Goal: Transaction & Acquisition: Purchase product/service

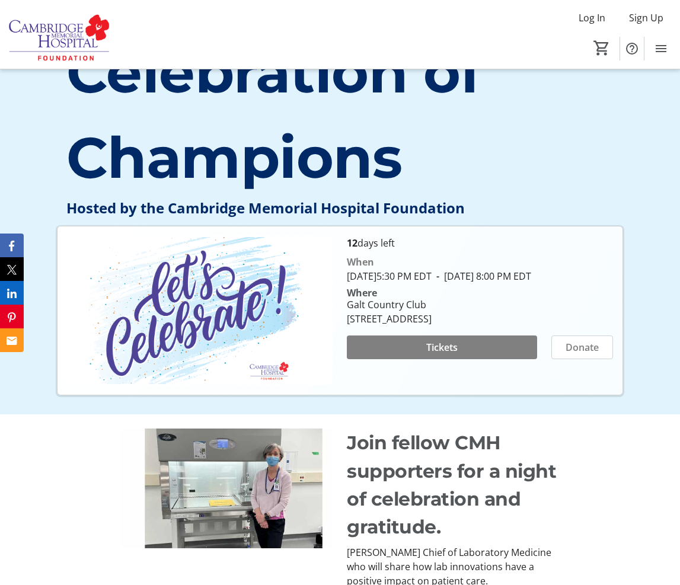
scroll to position [237, 0]
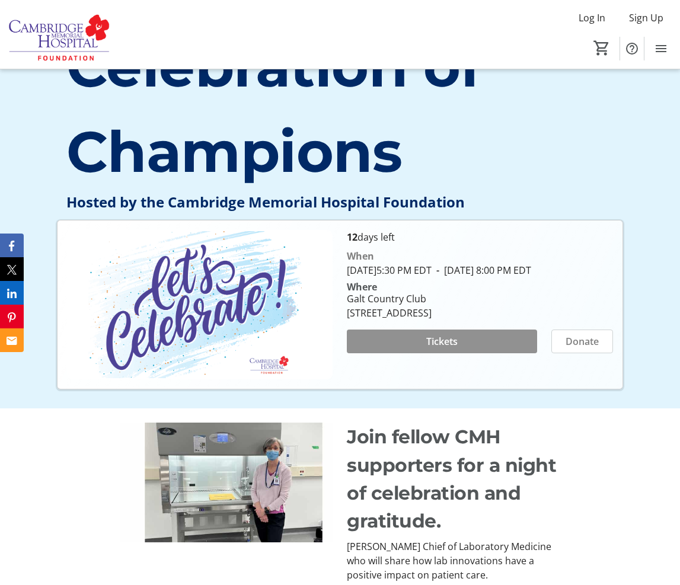
click at [437, 349] on span "Tickets" at bounding box center [441, 341] width 31 height 14
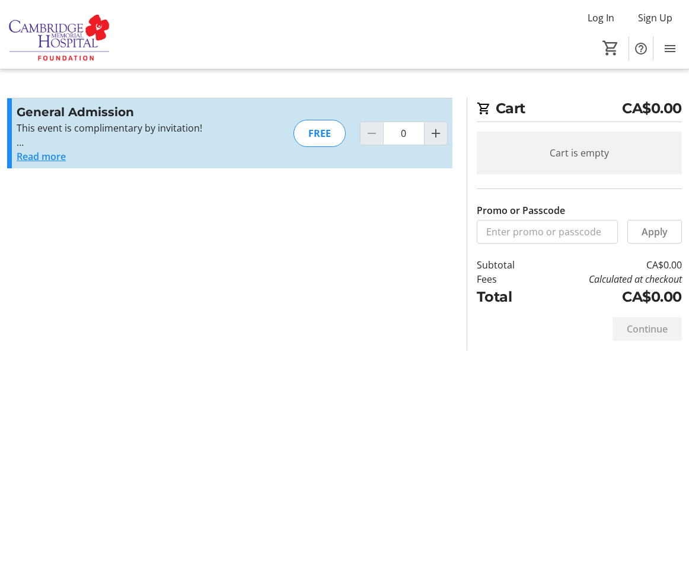
click at [51, 158] on button "Read more" at bounding box center [41, 156] width 49 height 14
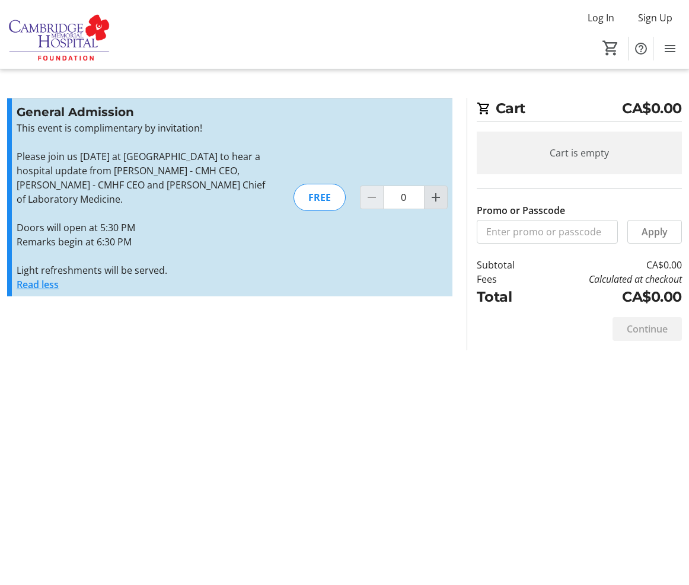
click at [439, 200] on mat-icon "Increment by one" at bounding box center [436, 197] width 14 height 14
type input "2"
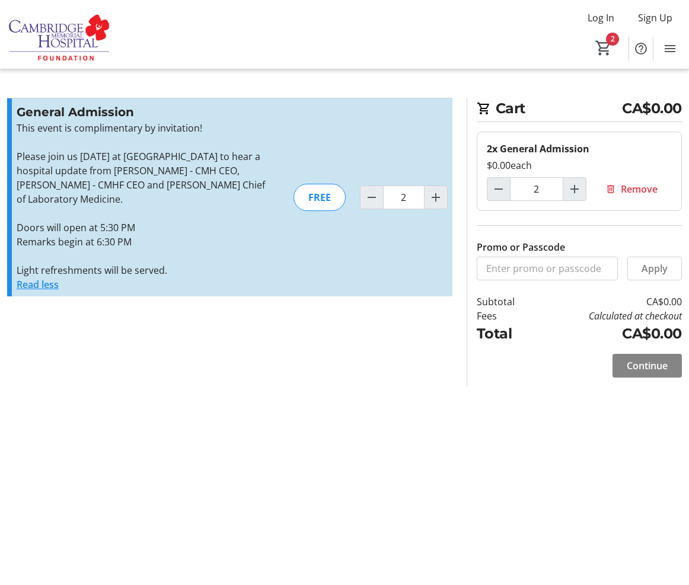
click at [656, 365] on span "Continue" at bounding box center [647, 366] width 41 height 14
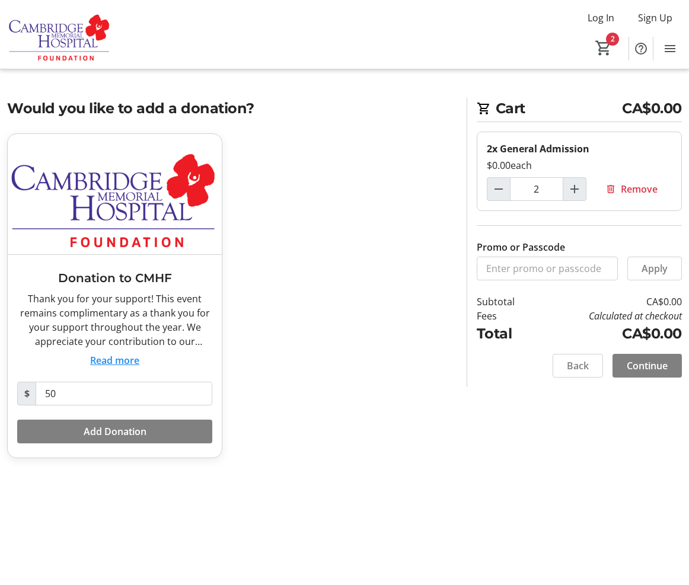
click at [127, 364] on button "Read more" at bounding box center [114, 360] width 49 height 14
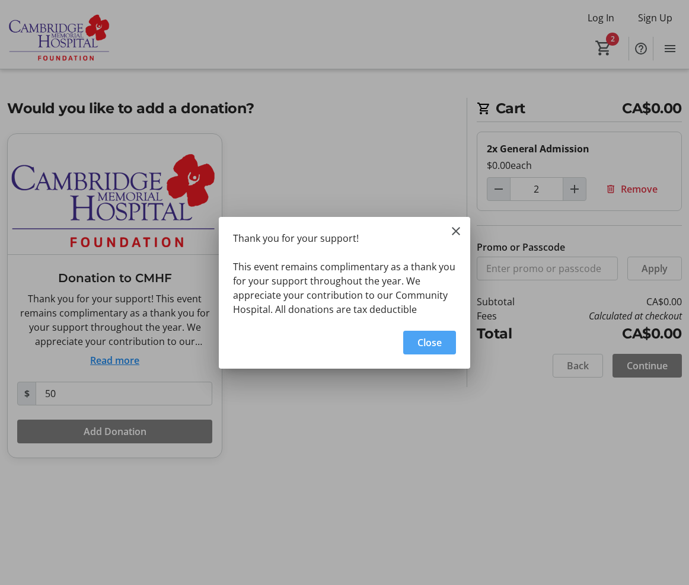
click at [425, 345] on span "Close" at bounding box center [429, 343] width 24 height 14
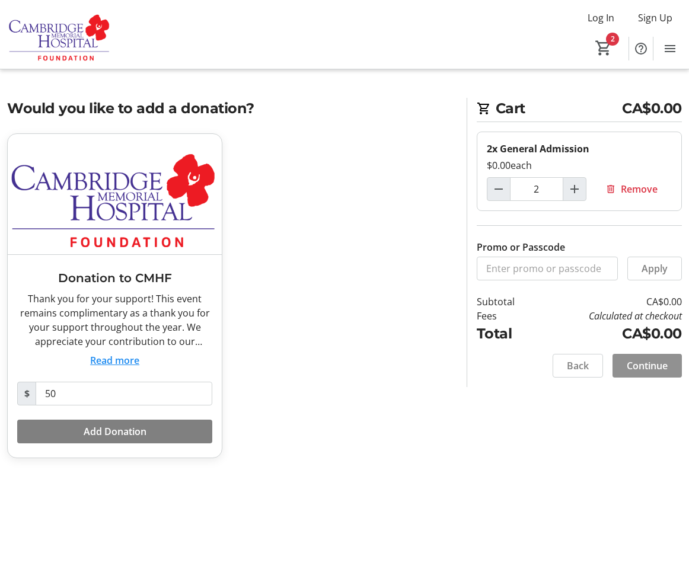
click at [648, 365] on span "Continue" at bounding box center [647, 366] width 41 height 14
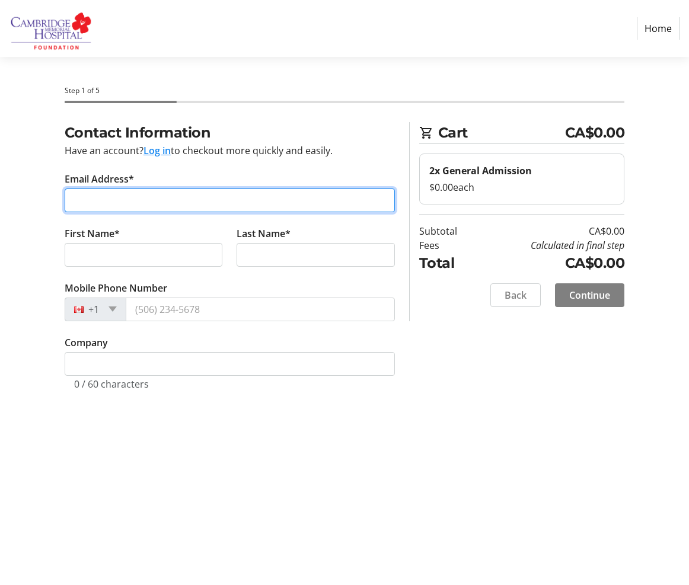
click at [118, 199] on input "Email Address*" at bounding box center [230, 201] width 330 height 24
type input "[PERSON_NAME][EMAIL_ADDRESS][DOMAIN_NAME]"
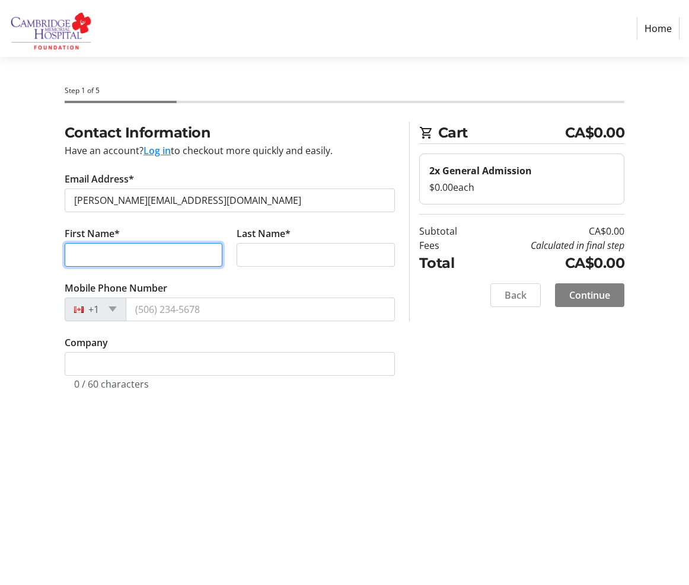
type input "[PERSON_NAME]"
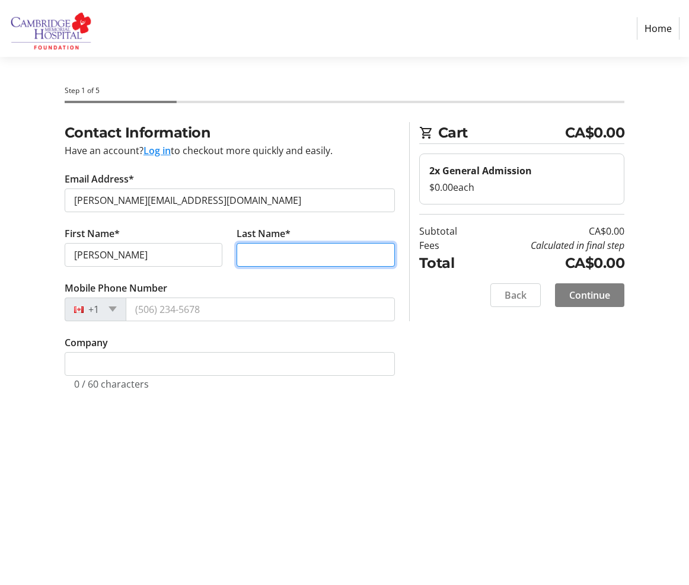
type input "Duench"
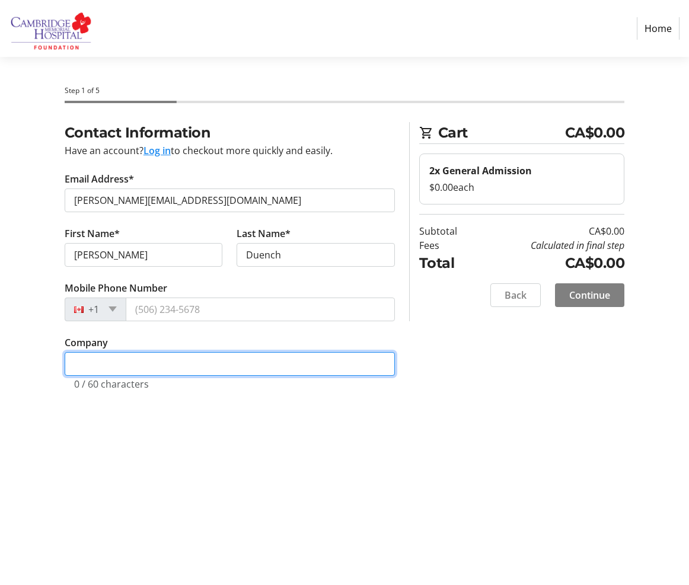
click at [148, 366] on input "Company" at bounding box center [230, 364] width 330 height 24
type input "HD Mutual"
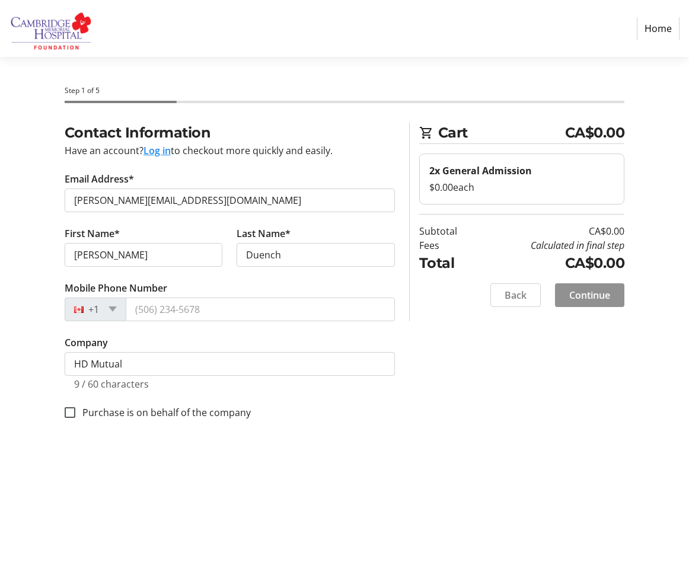
click at [584, 292] on span "Continue" at bounding box center [589, 295] width 41 height 14
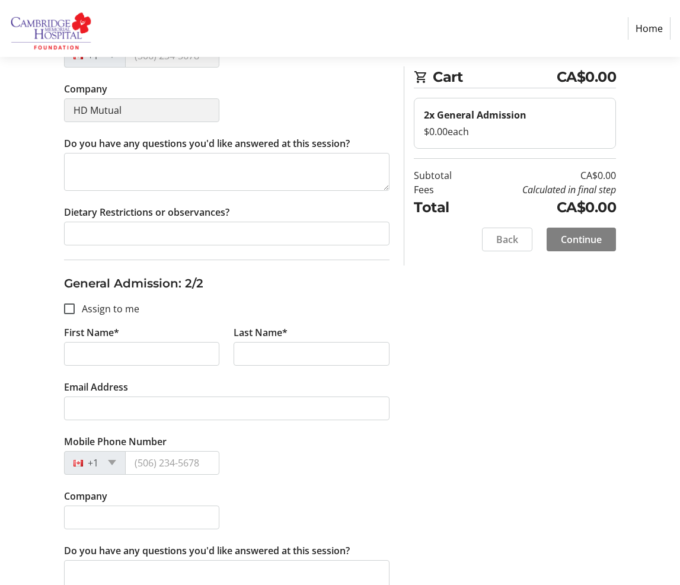
scroll to position [356, 0]
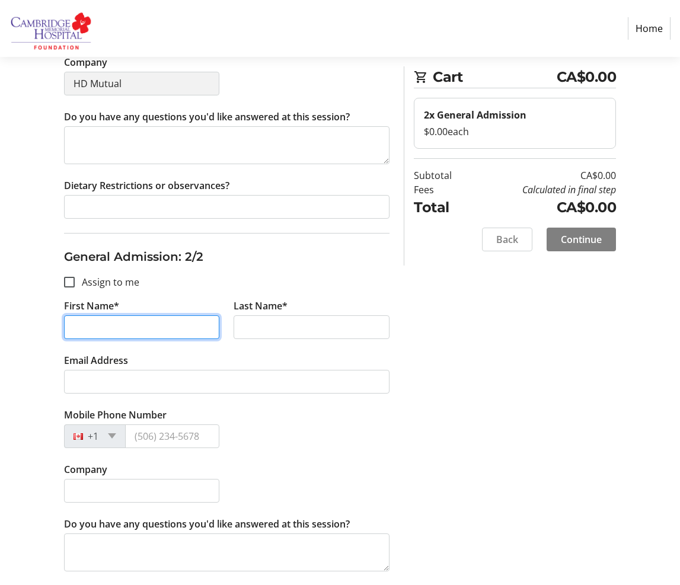
click at [105, 330] on input "First Name*" at bounding box center [142, 327] width 156 height 24
type input "Kailey"
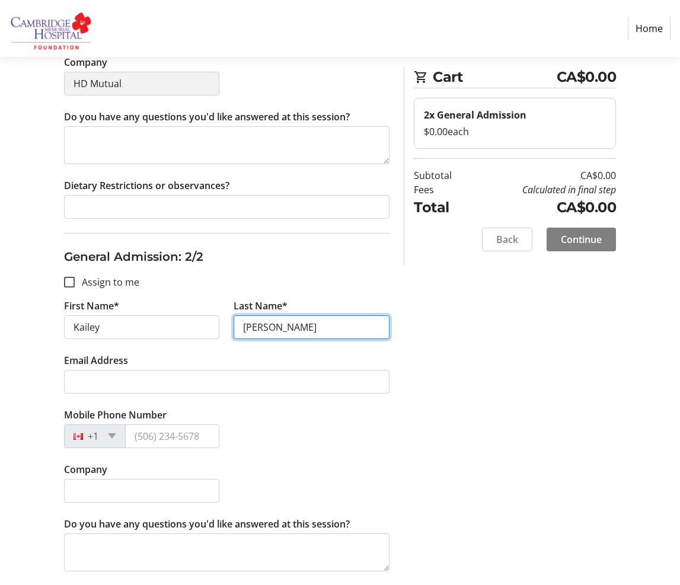
type input "[PERSON_NAME]"
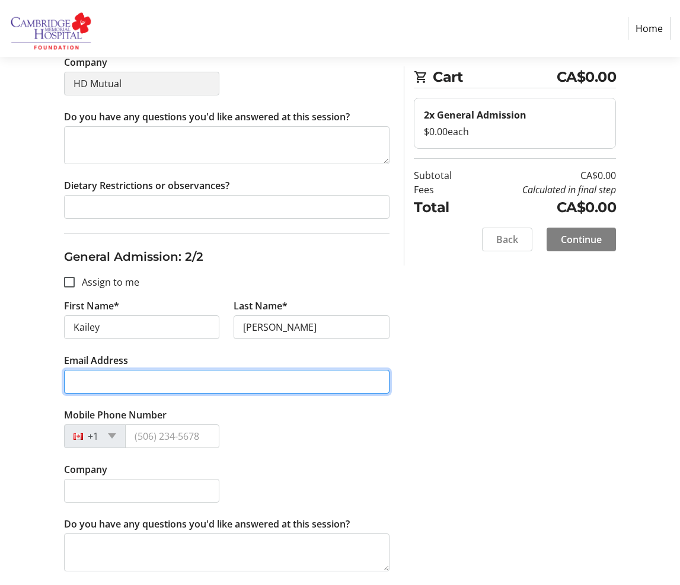
click at [94, 377] on input "Email Address" at bounding box center [227, 382] width 326 height 24
click at [98, 379] on input "Email Address" at bounding box center [227, 382] width 326 height 24
type input "[EMAIL_ADDRESS][DOMAIN_NAME]"
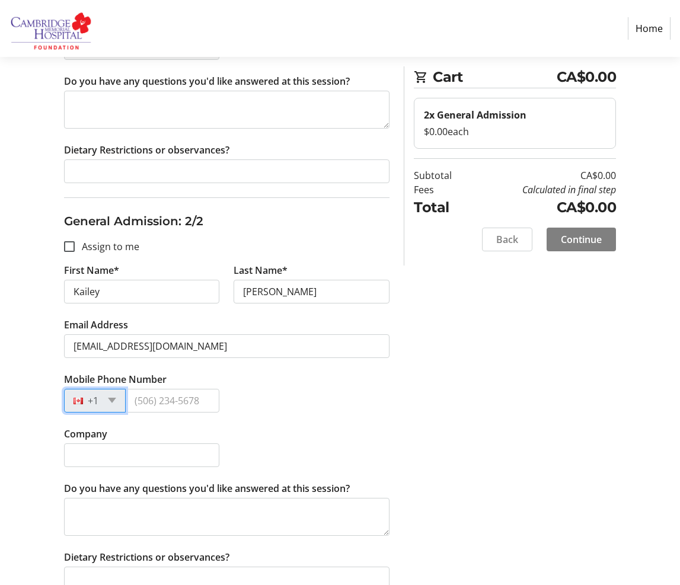
scroll to position [411, 0]
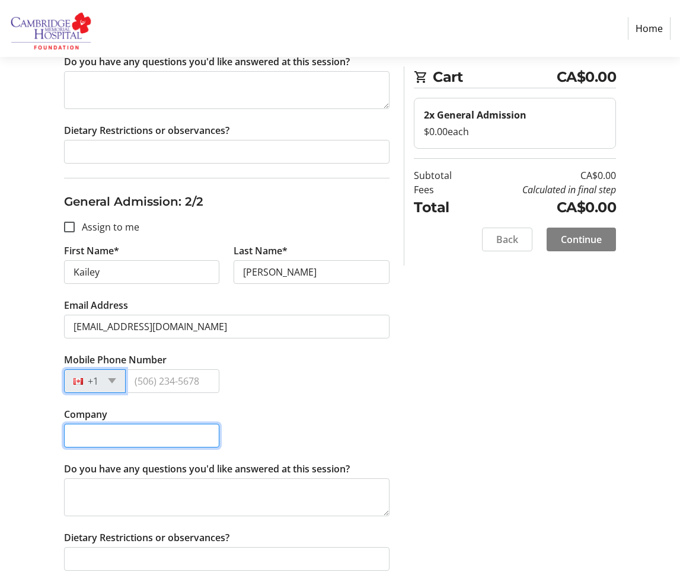
click at [149, 431] on input "Company" at bounding box center [142, 436] width 156 height 24
type input "HD Mutual"
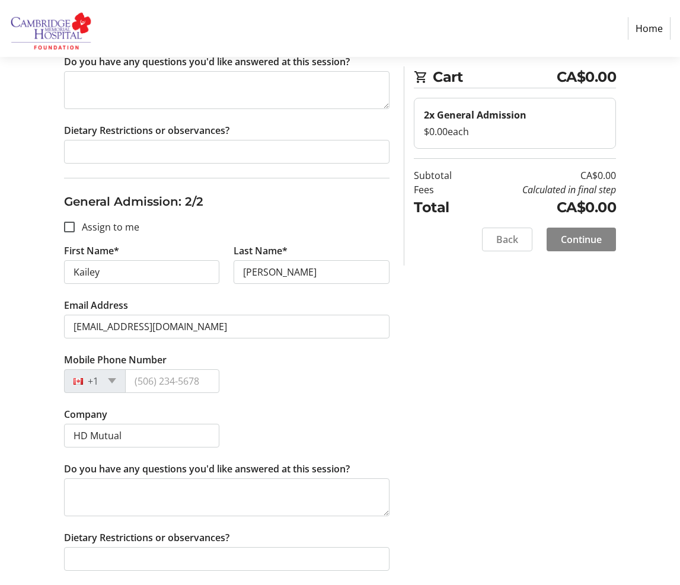
click at [583, 240] on span "Continue" at bounding box center [581, 239] width 41 height 14
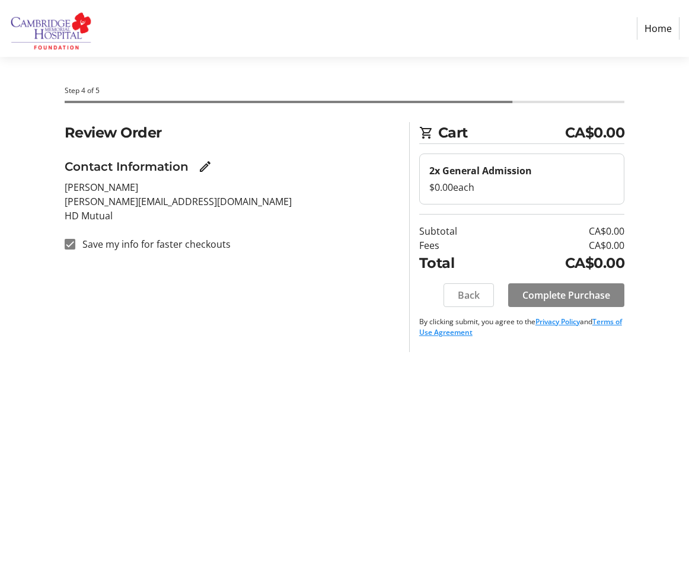
click at [556, 292] on span "Complete Purchase" at bounding box center [566, 295] width 88 height 14
